Goal: Information Seeking & Learning: Learn about a topic

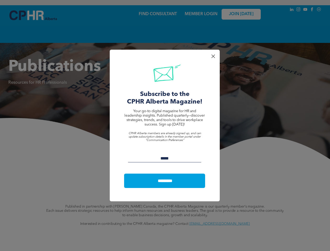
click at [165, 126] on span "Your go-to digital magazine for HR and leadership insights. Published quarterly…" at bounding box center [164, 117] width 81 height 17
click at [165, 128] on p at bounding box center [164, 129] width 81 height 5
click at [165, 126] on span "Your go-to digital magazine for HR and leadership insights. Published quarterly…" at bounding box center [164, 117] width 81 height 17
click at [213, 56] on div at bounding box center [213, 56] width 7 height 7
